Goal: Find specific page/section: Find specific page/section

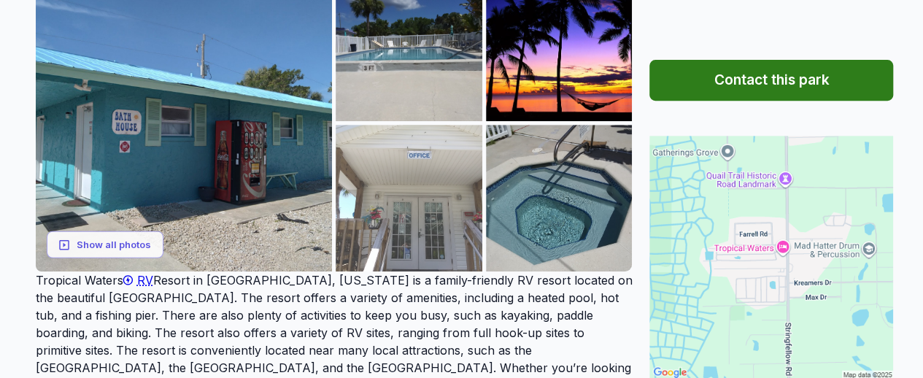
scroll to position [219, 0]
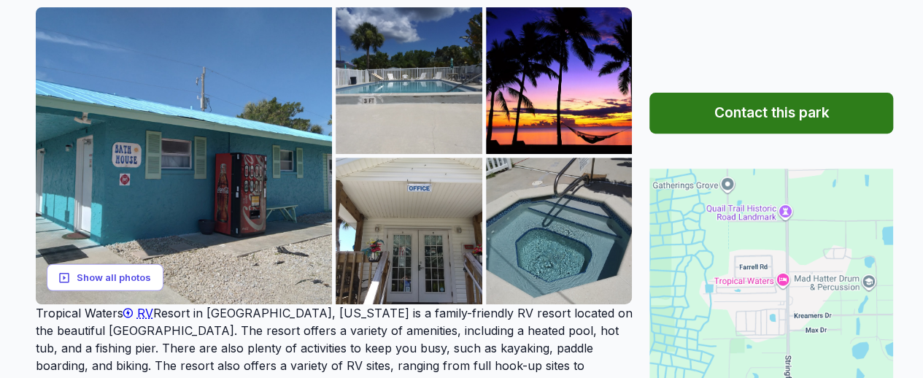
click at [126, 279] on button "Show all photos" at bounding box center [105, 277] width 117 height 27
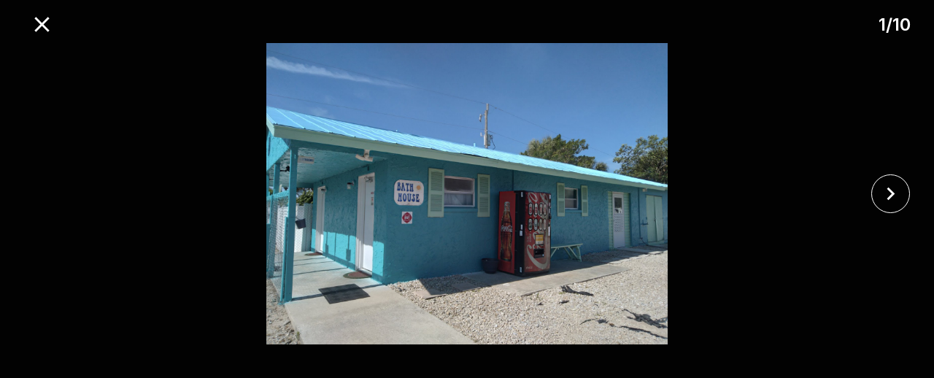
click at [662, 220] on img at bounding box center [467, 193] width 779 height 301
click at [894, 191] on icon "close" at bounding box center [891, 194] width 26 height 26
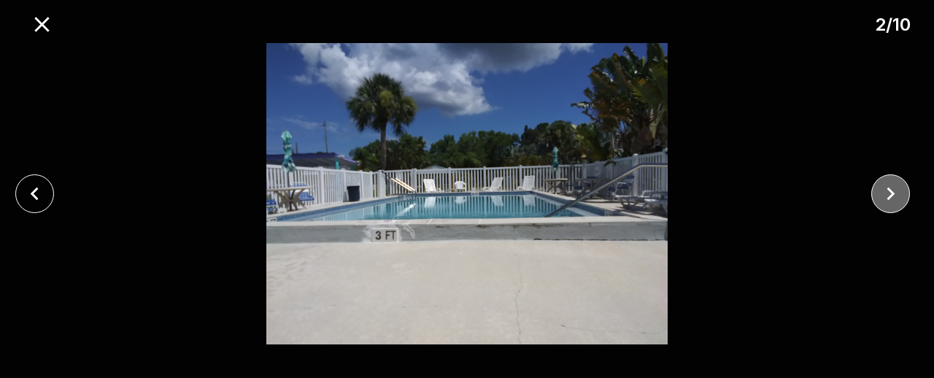
click at [893, 190] on icon "close" at bounding box center [891, 194] width 26 height 26
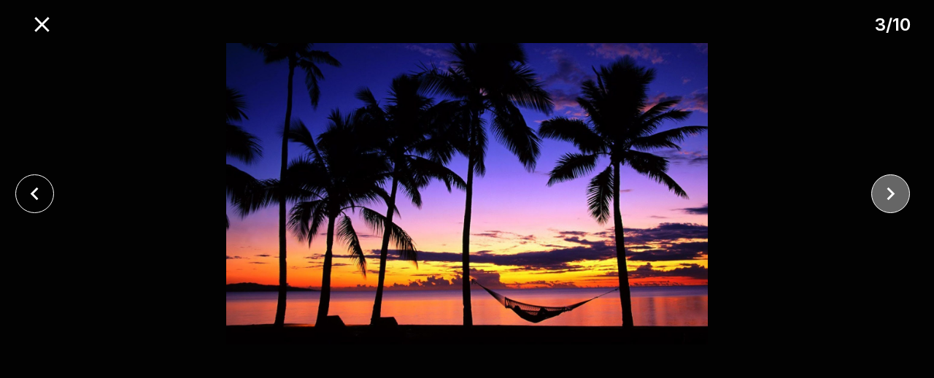
click at [893, 190] on icon "close" at bounding box center [891, 194] width 26 height 26
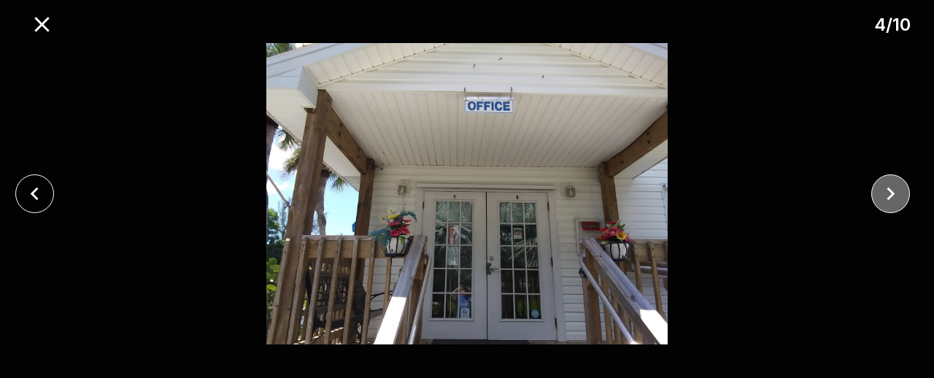
click at [892, 193] on icon "close" at bounding box center [891, 194] width 8 height 13
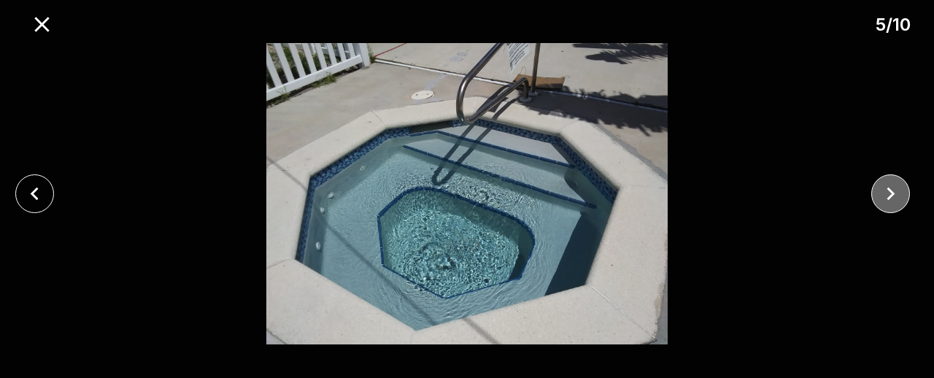
click at [892, 193] on icon "close" at bounding box center [891, 194] width 8 height 13
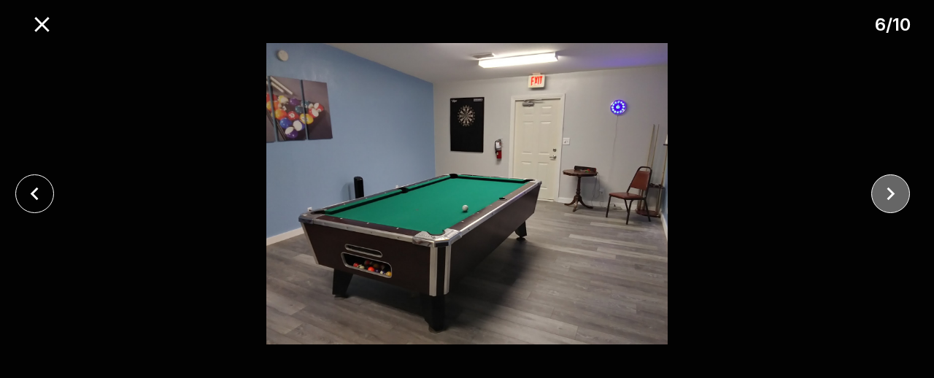
click at [892, 193] on icon "close" at bounding box center [891, 194] width 8 height 13
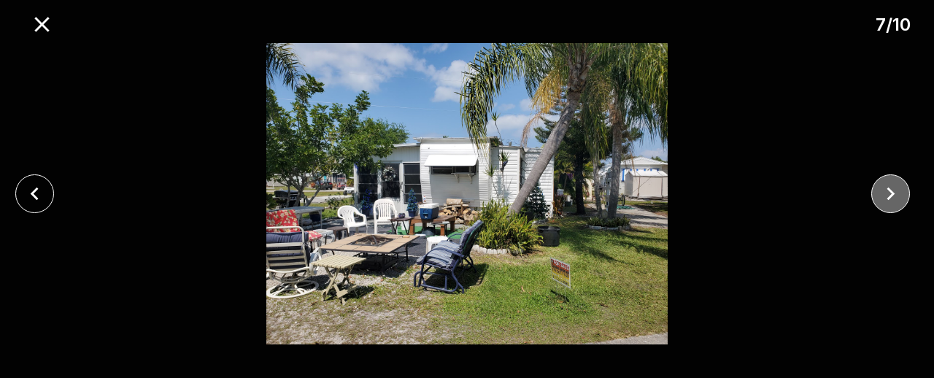
click at [892, 193] on icon "close" at bounding box center [891, 194] width 8 height 13
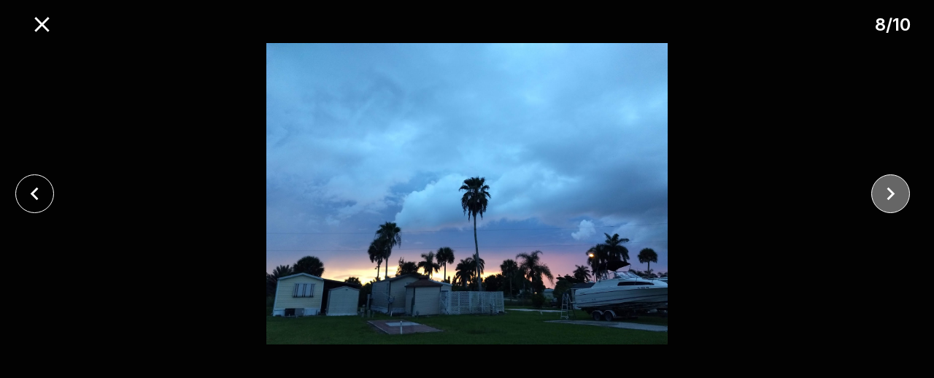
click at [892, 193] on icon "close" at bounding box center [891, 194] width 8 height 13
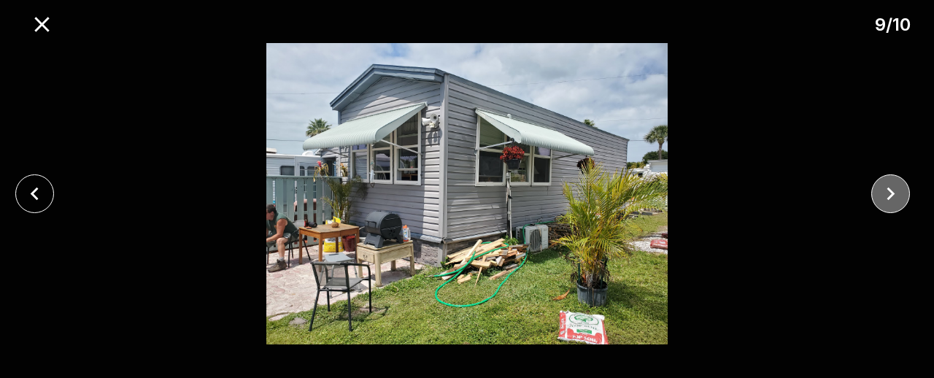
click at [892, 193] on icon "close" at bounding box center [891, 194] width 8 height 13
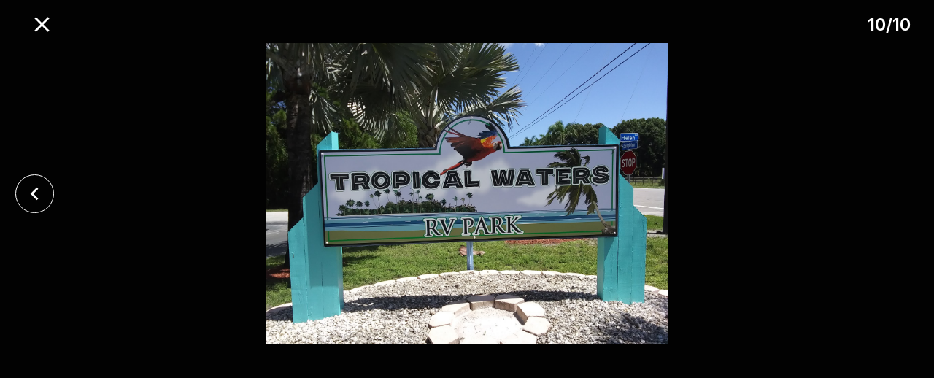
click at [892, 193] on div at bounding box center [467, 193] width 934 height 301
click at [47, 28] on icon "close" at bounding box center [42, 25] width 26 height 26
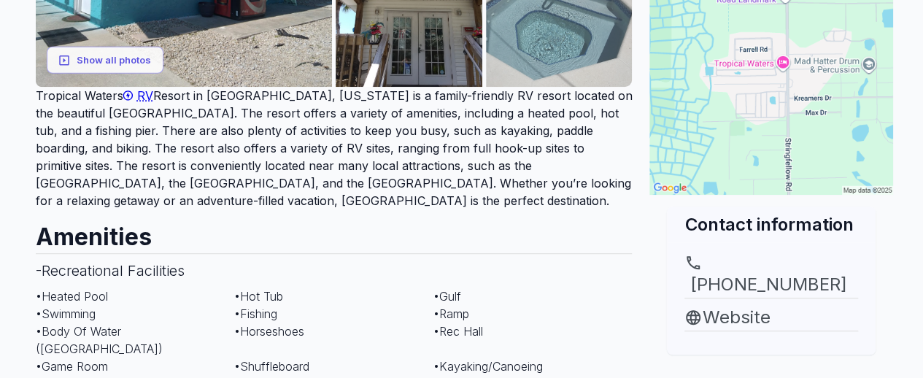
scroll to position [438, 0]
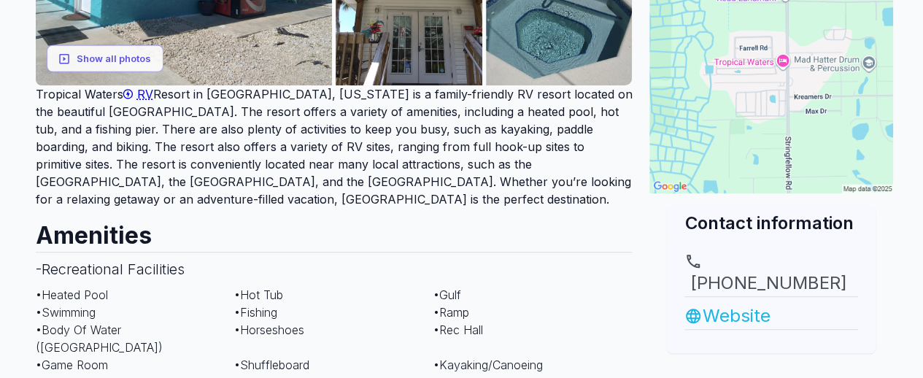
click at [744, 303] on link "Website" at bounding box center [771, 316] width 174 height 26
